Goal: Navigation & Orientation: Find specific page/section

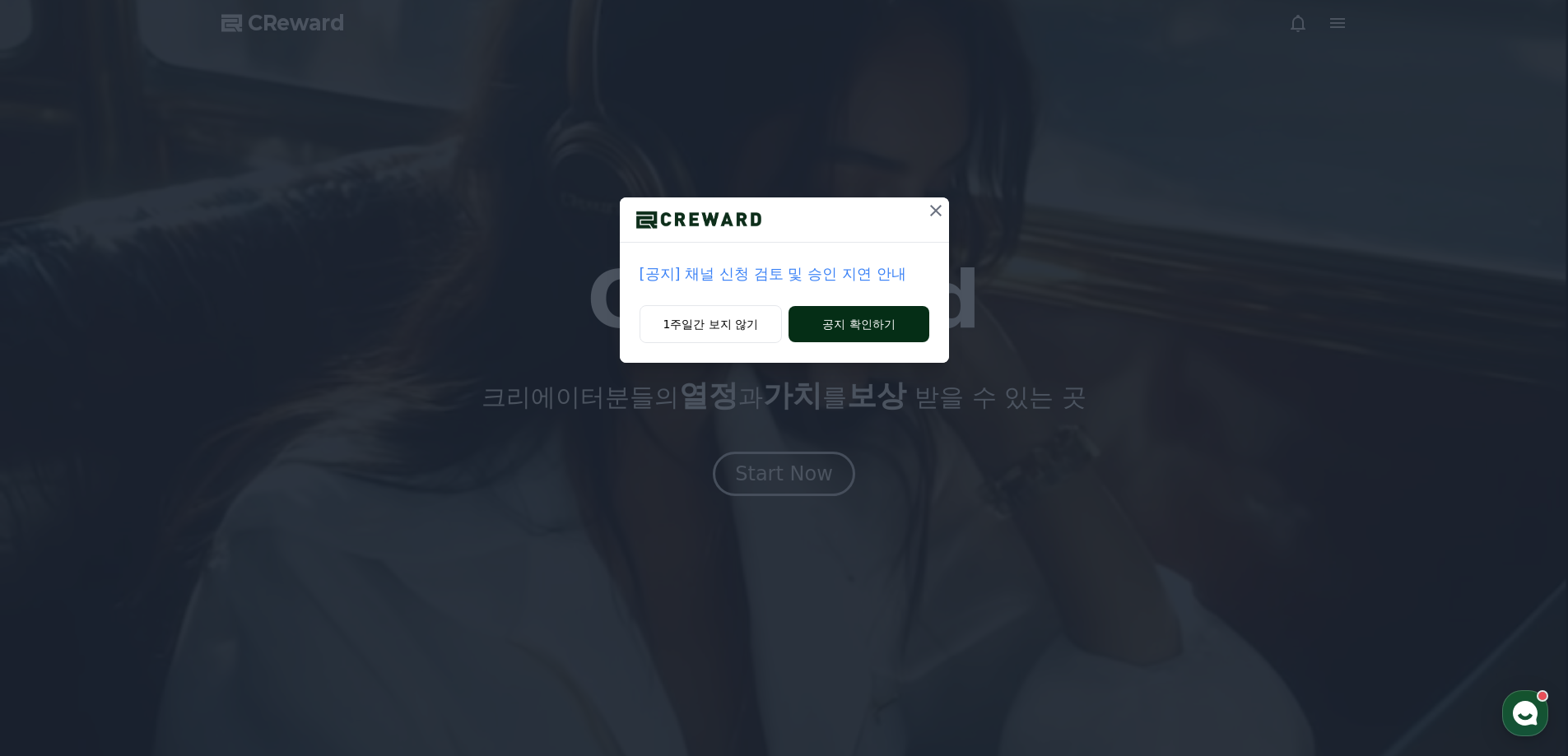
click at [849, 331] on button "공지 확인하기" at bounding box center [858, 324] width 140 height 36
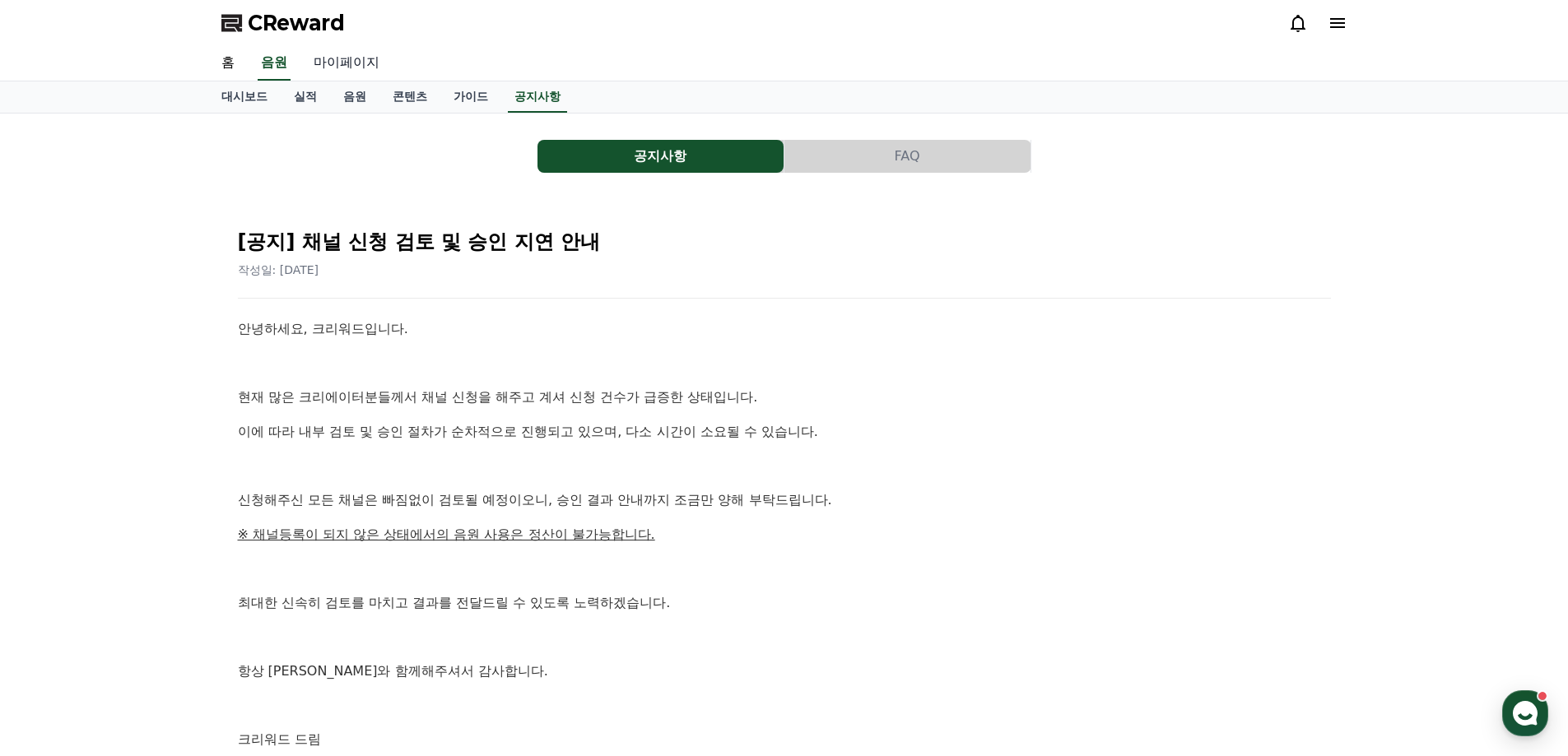
click at [345, 64] on link "마이페이지" at bounding box center [346, 64] width 92 height 34
select select "**********"
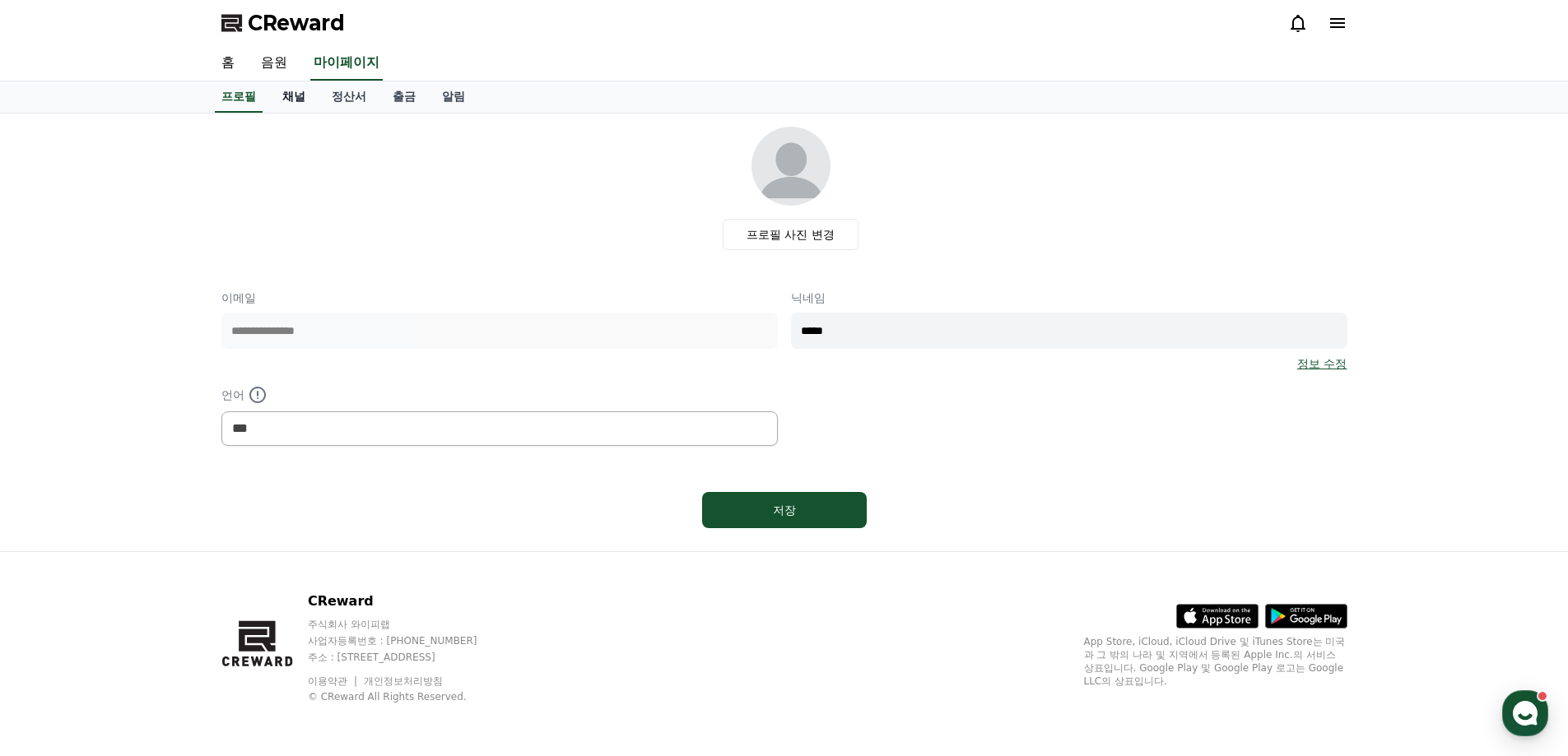
click at [292, 96] on link "채널" at bounding box center [293, 97] width 49 height 31
